Goal: Task Accomplishment & Management: Manage account settings

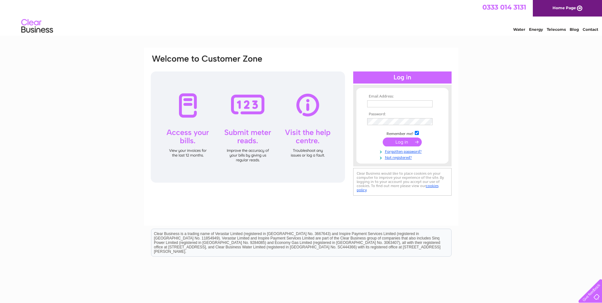
type input "[EMAIL_ADDRESS][DOMAIN_NAME]"
click at [407, 144] on input "submit" at bounding box center [402, 141] width 39 height 9
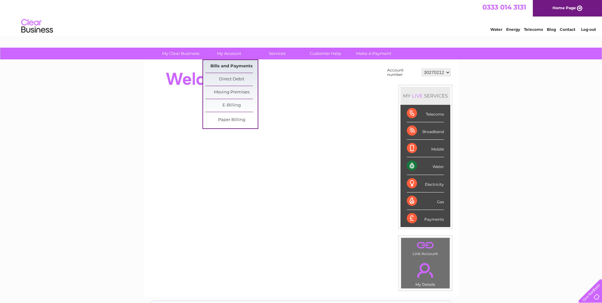
click at [221, 66] on link "Bills and Payments" at bounding box center [231, 66] width 52 height 13
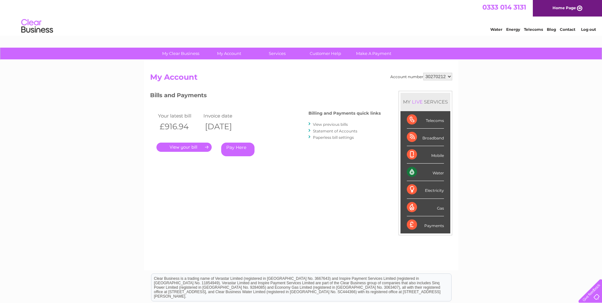
click at [193, 147] on link "." at bounding box center [183, 146] width 55 height 9
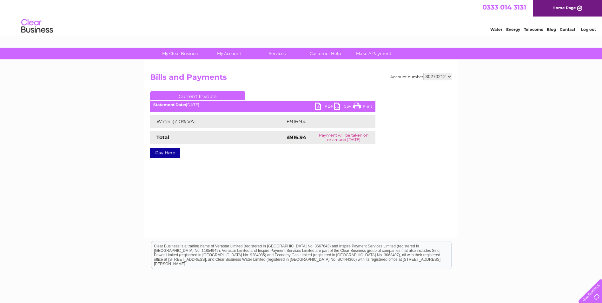
click at [317, 106] on link "PDF" at bounding box center [324, 107] width 19 height 9
